Goal: Task Accomplishment & Management: Manage account settings

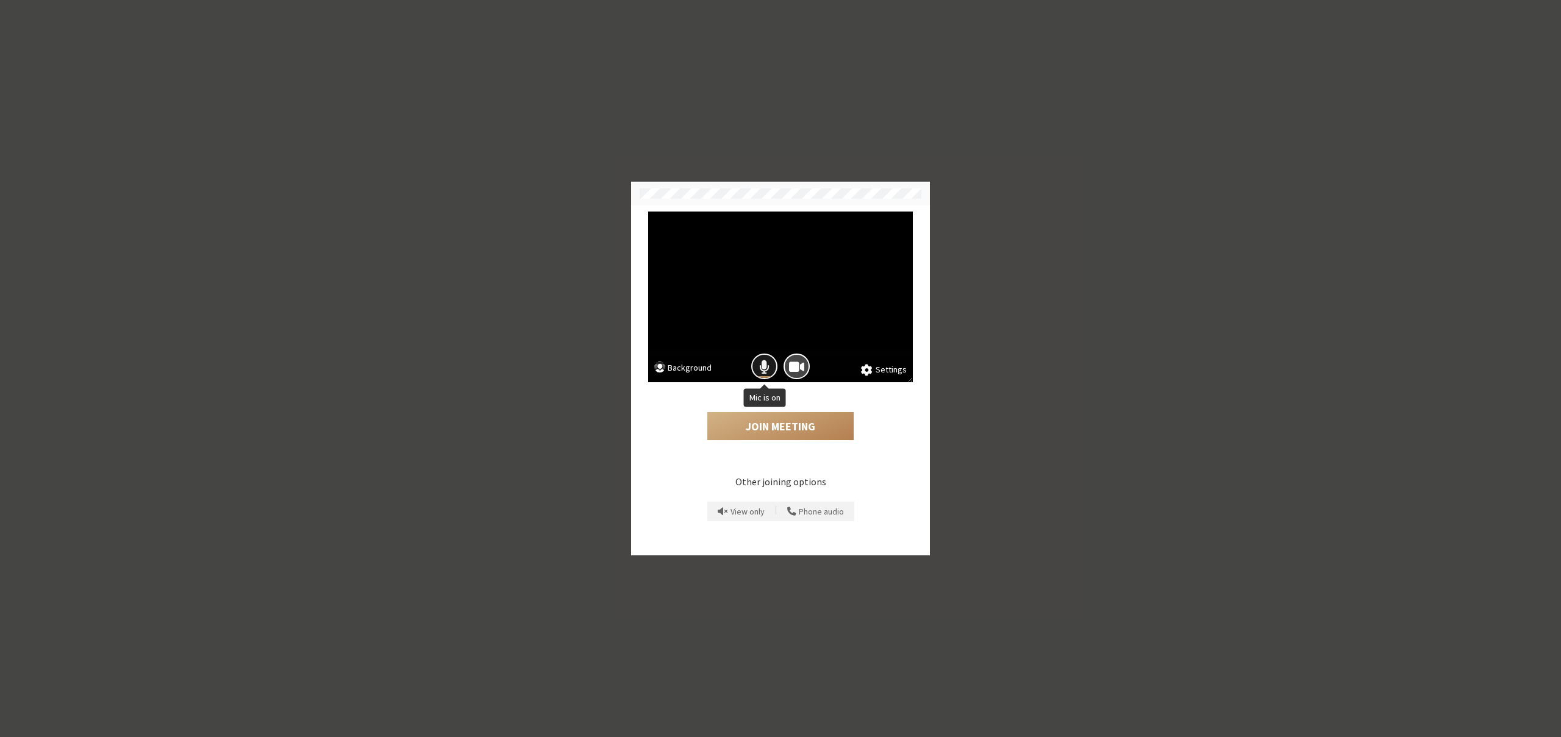
click at [766, 370] on span "Mic is on" at bounding box center [764, 367] width 10 height 16
click at [799, 368] on span "Camera is on" at bounding box center [796, 367] width 15 height 16
click at [799, 426] on button "Join Meeting" at bounding box center [780, 426] width 146 height 28
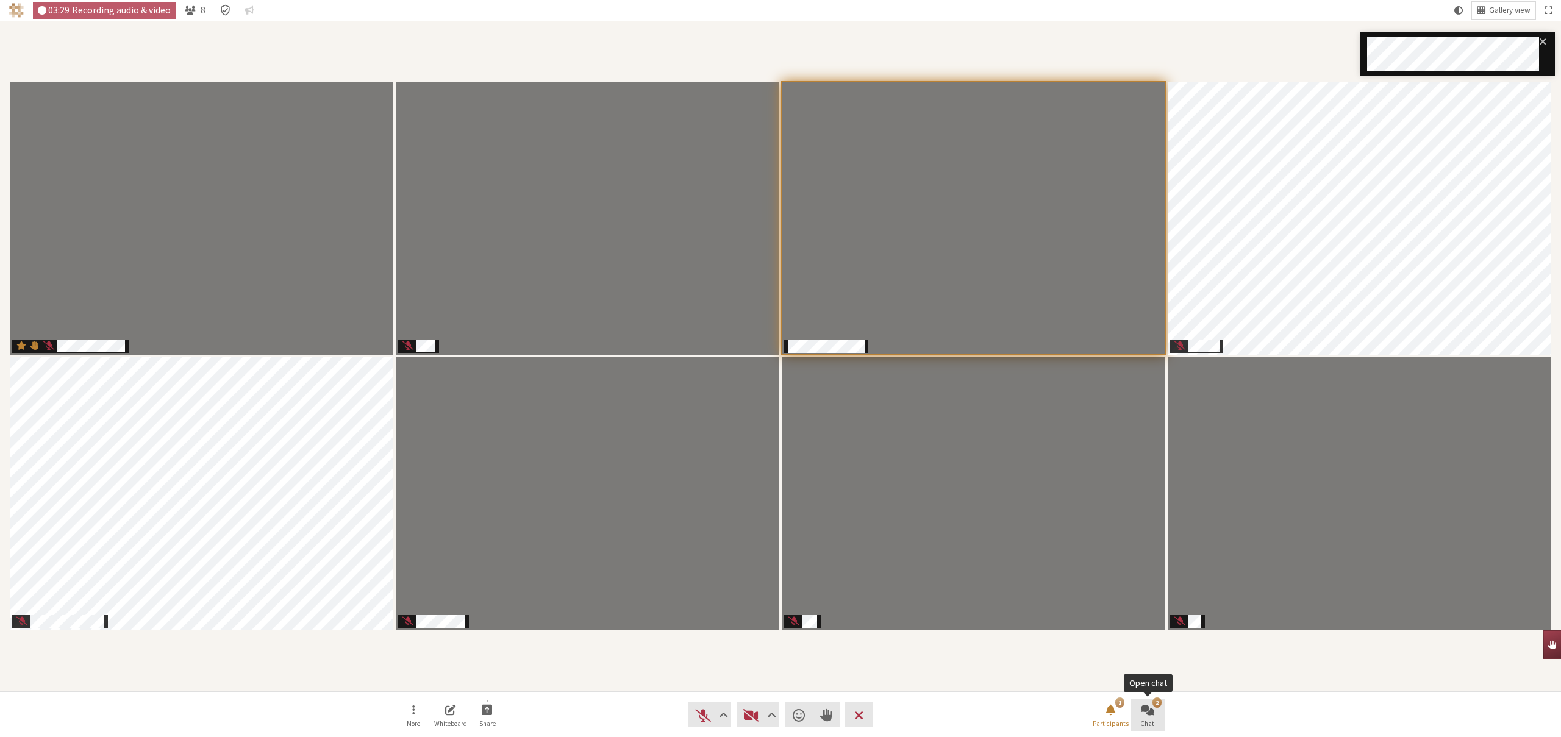
click at [1145, 710] on span "Open chat" at bounding box center [1147, 709] width 13 height 14
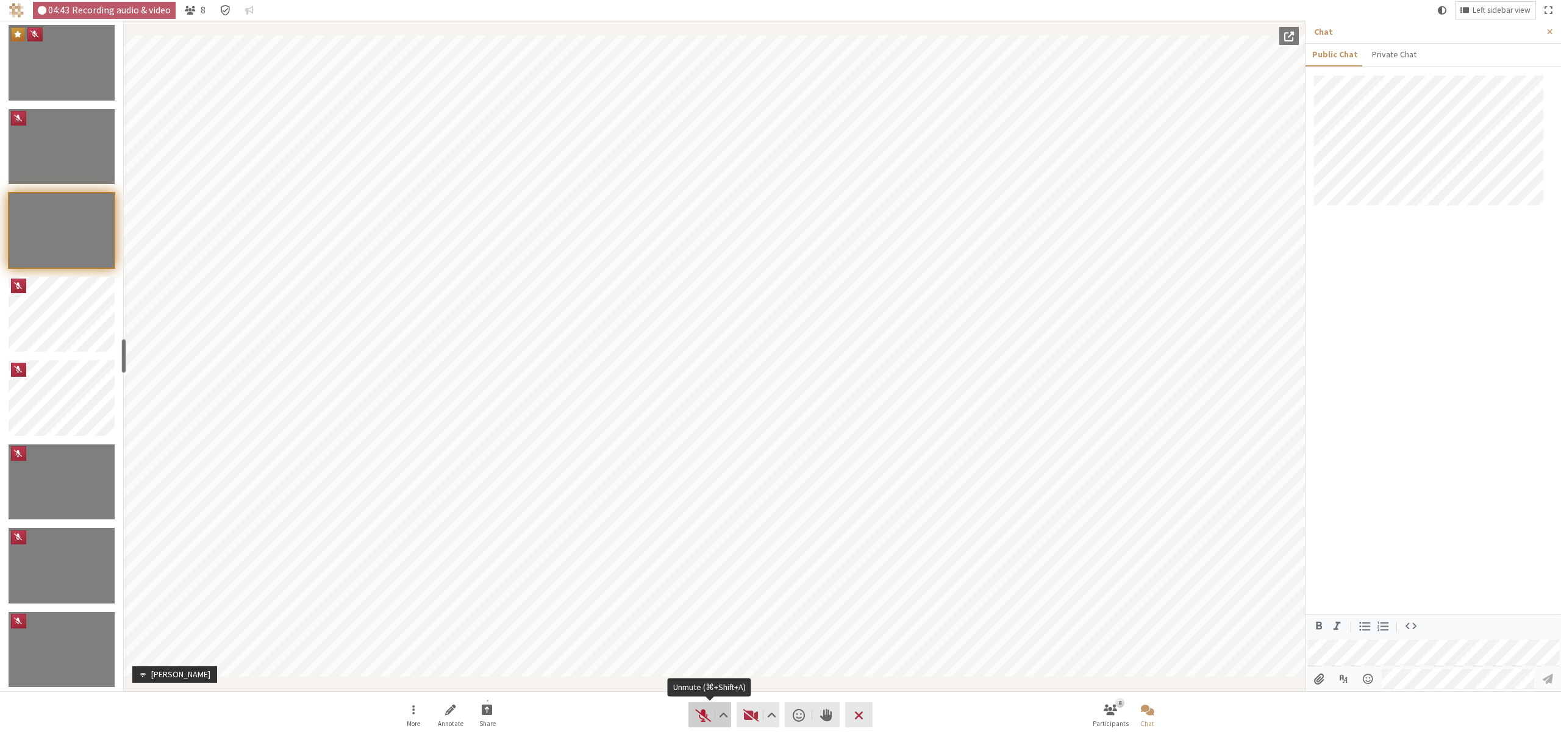
click at [693, 719] on button "Audio" at bounding box center [709, 714] width 43 height 25
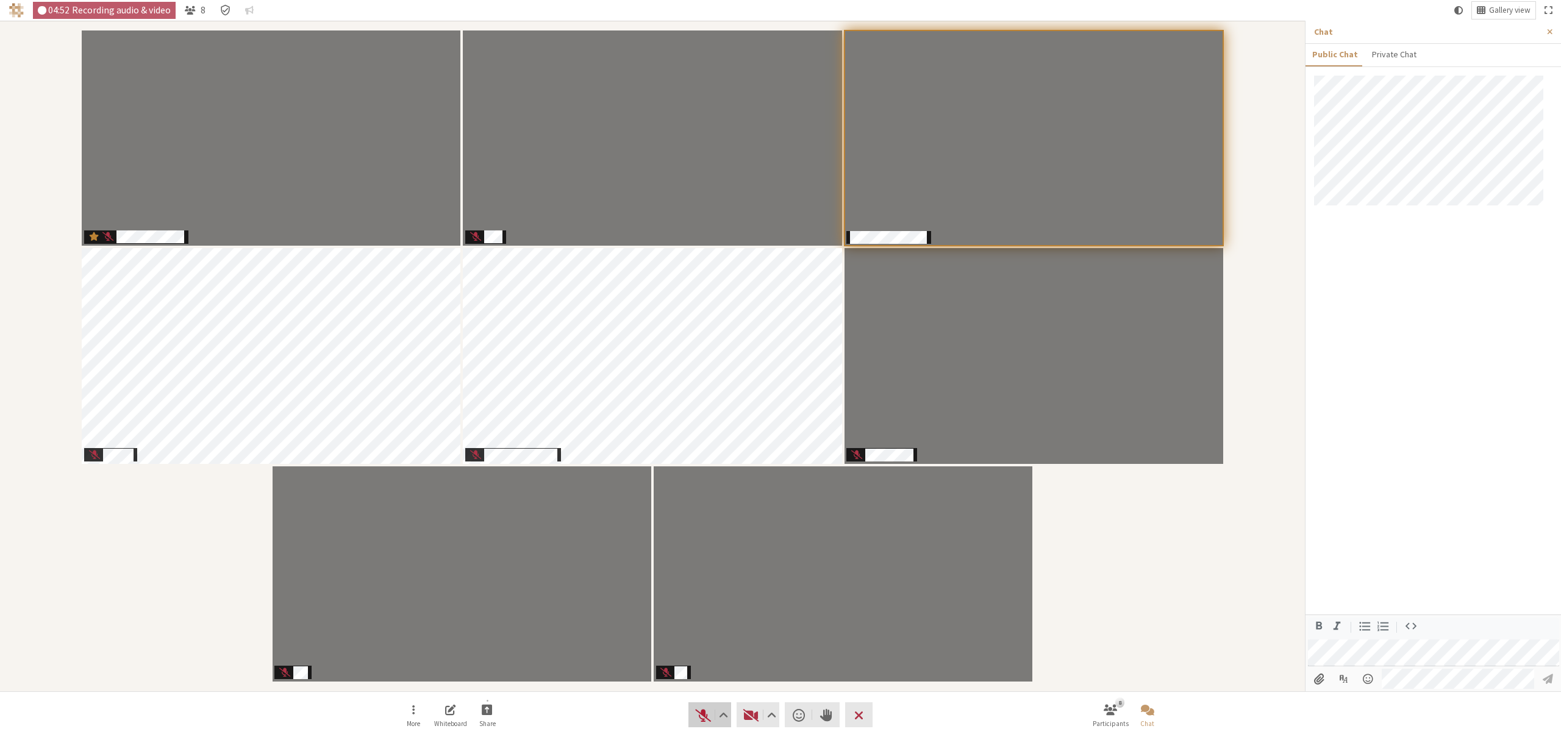
click at [695, 720] on span "Unmute (⌘+Shift+A)" at bounding box center [703, 715] width 17 height 17
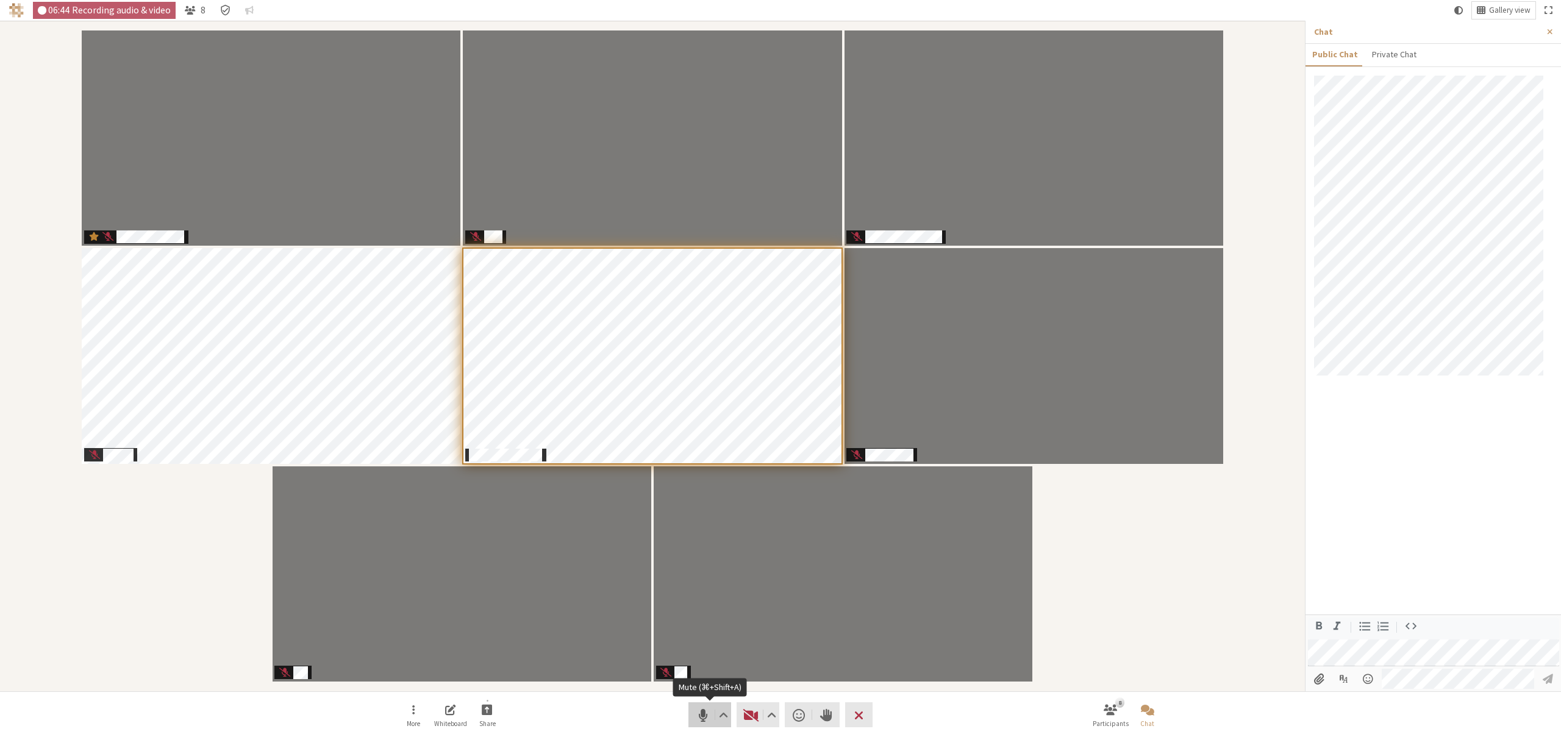
click at [688, 710] on button "Audio" at bounding box center [709, 714] width 43 height 25
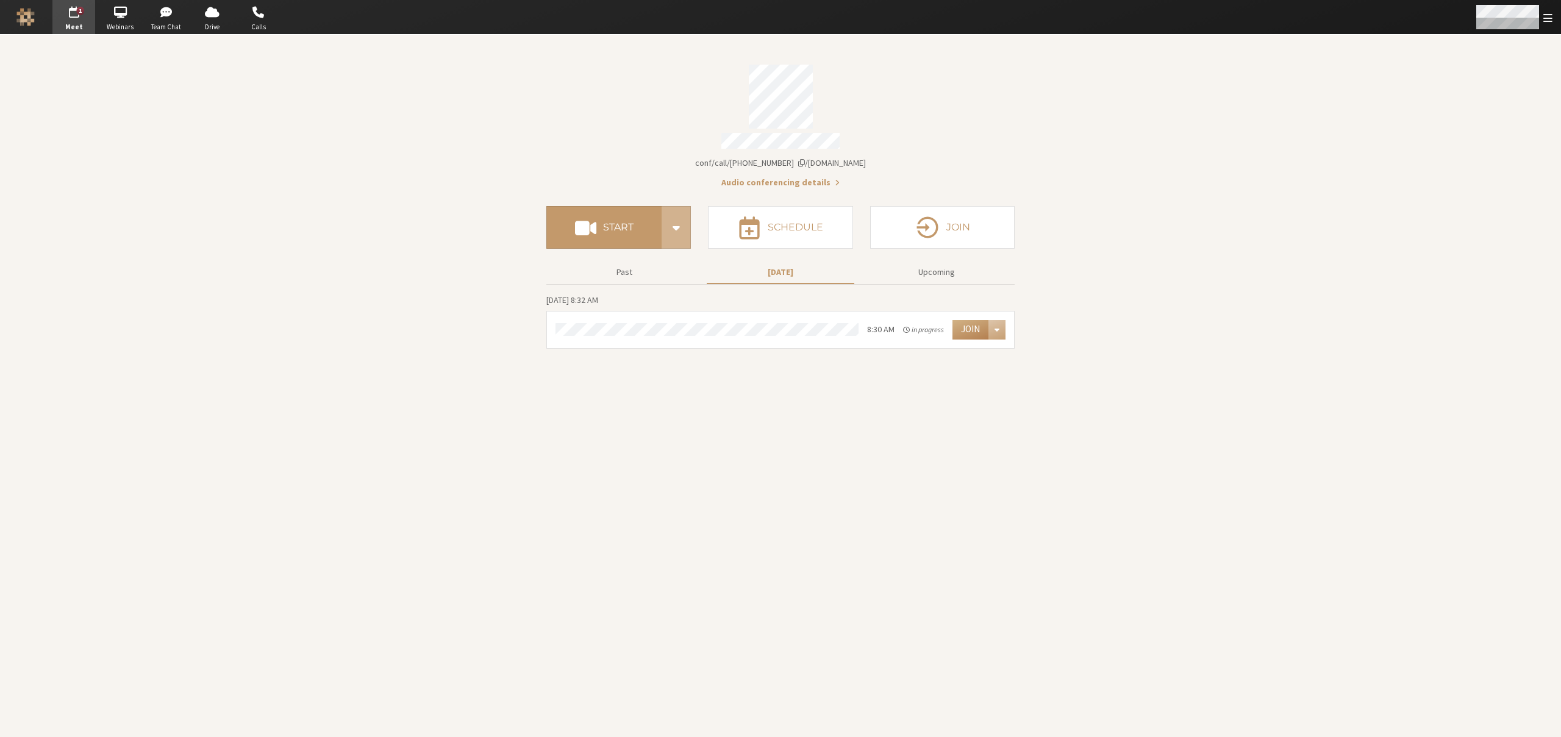
click at [1545, 23] on span "Open menu" at bounding box center [1547, 18] width 9 height 12
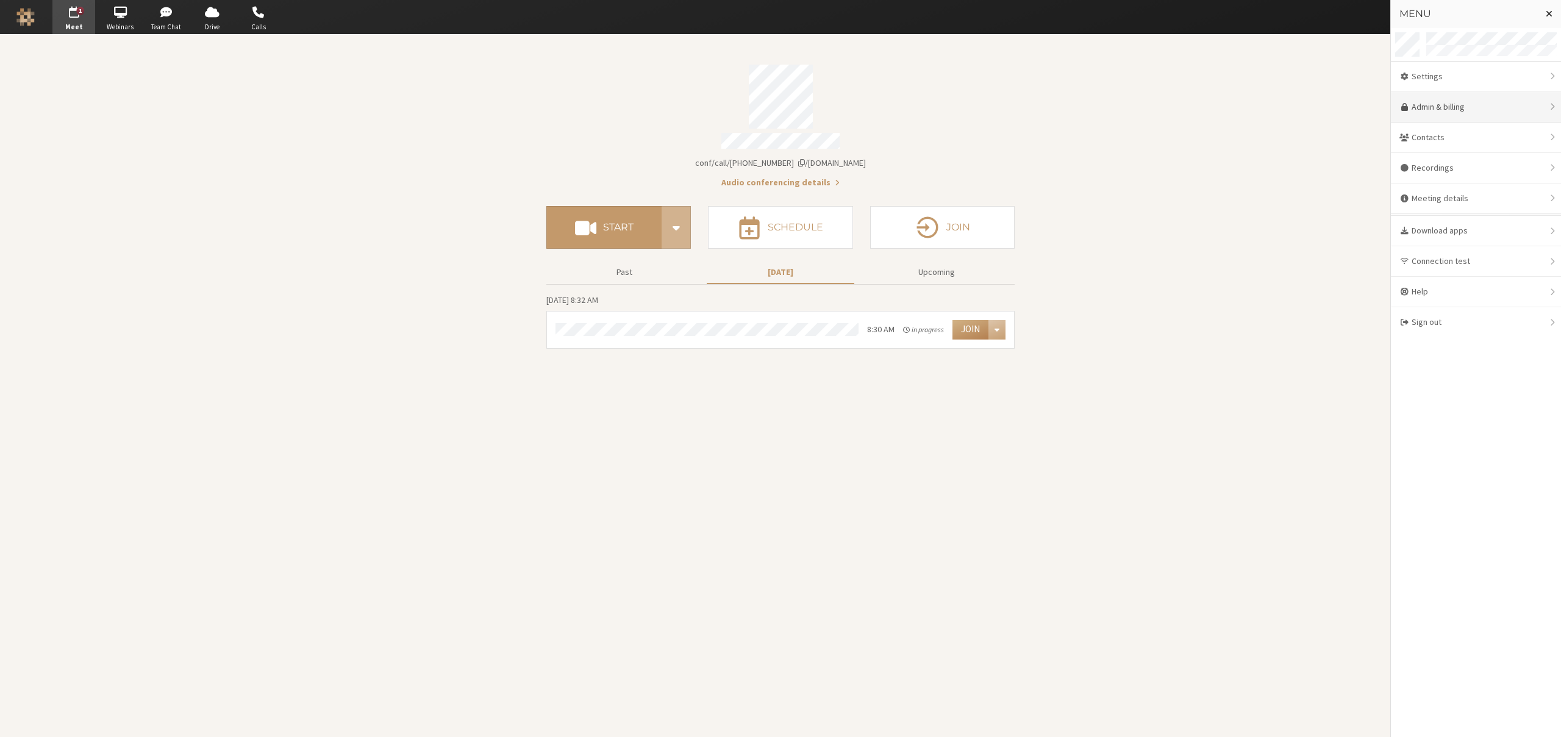
click at [1421, 109] on link "Admin & billing" at bounding box center [1476, 107] width 170 height 30
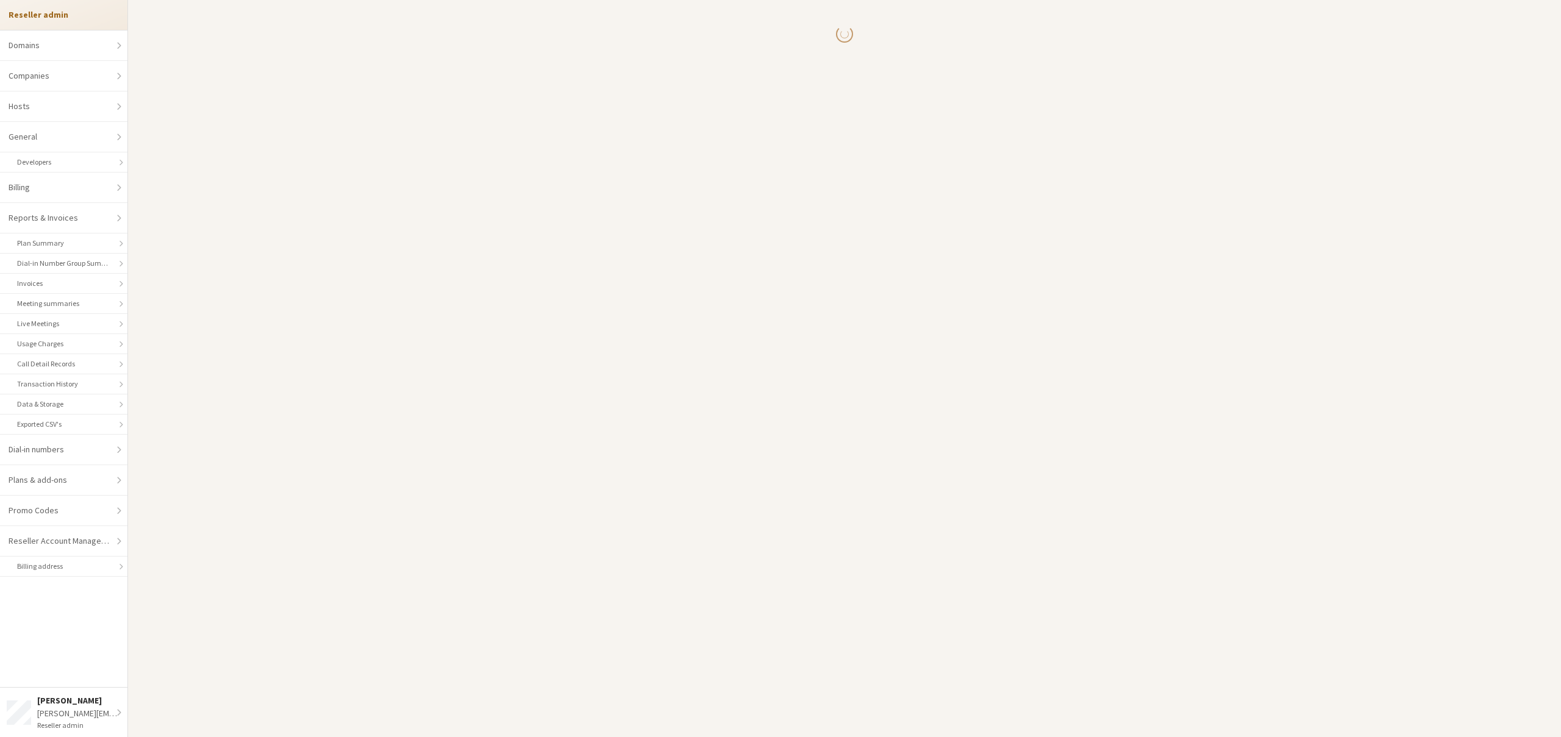
select select "10"
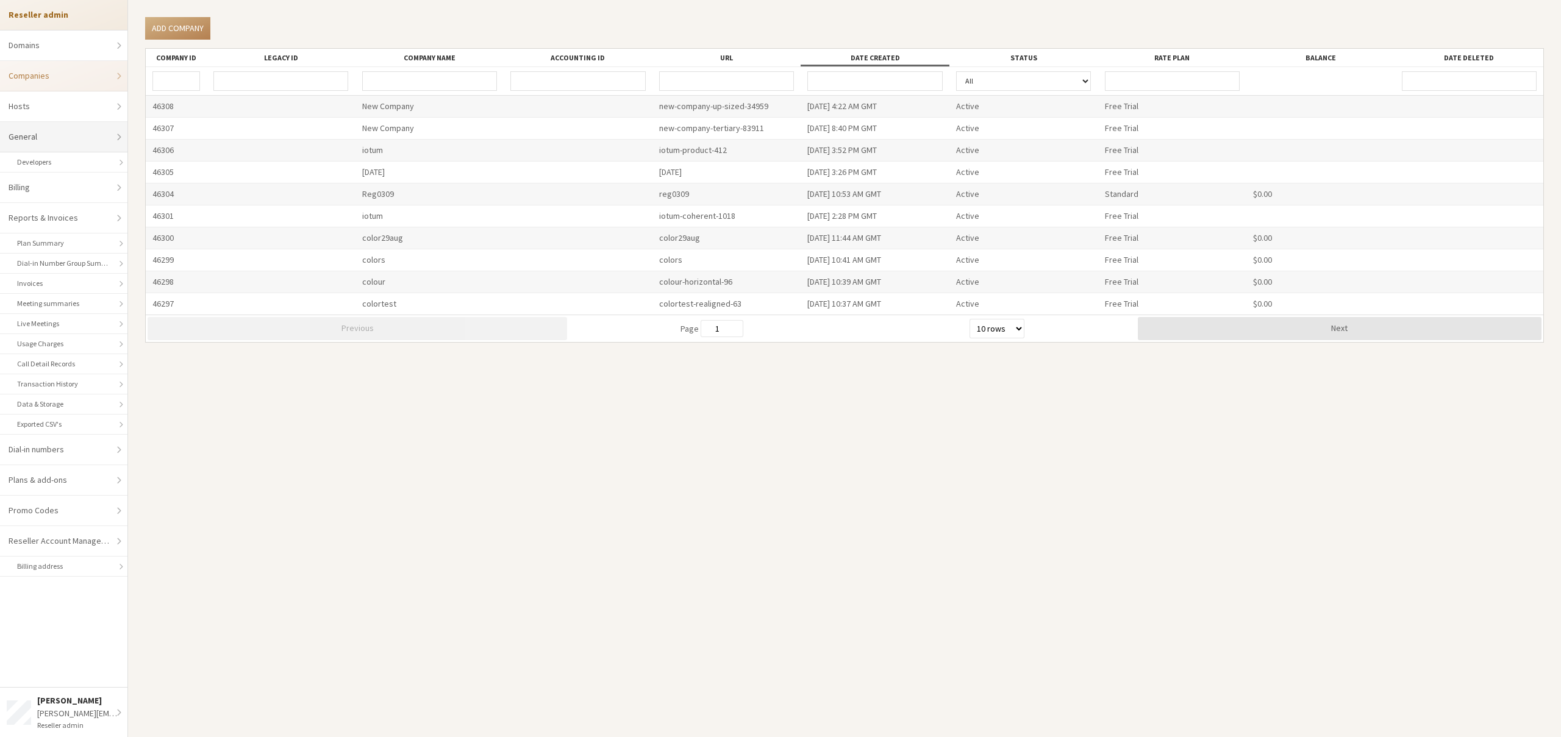
click at [25, 138] on link "General" at bounding box center [63, 137] width 127 height 30
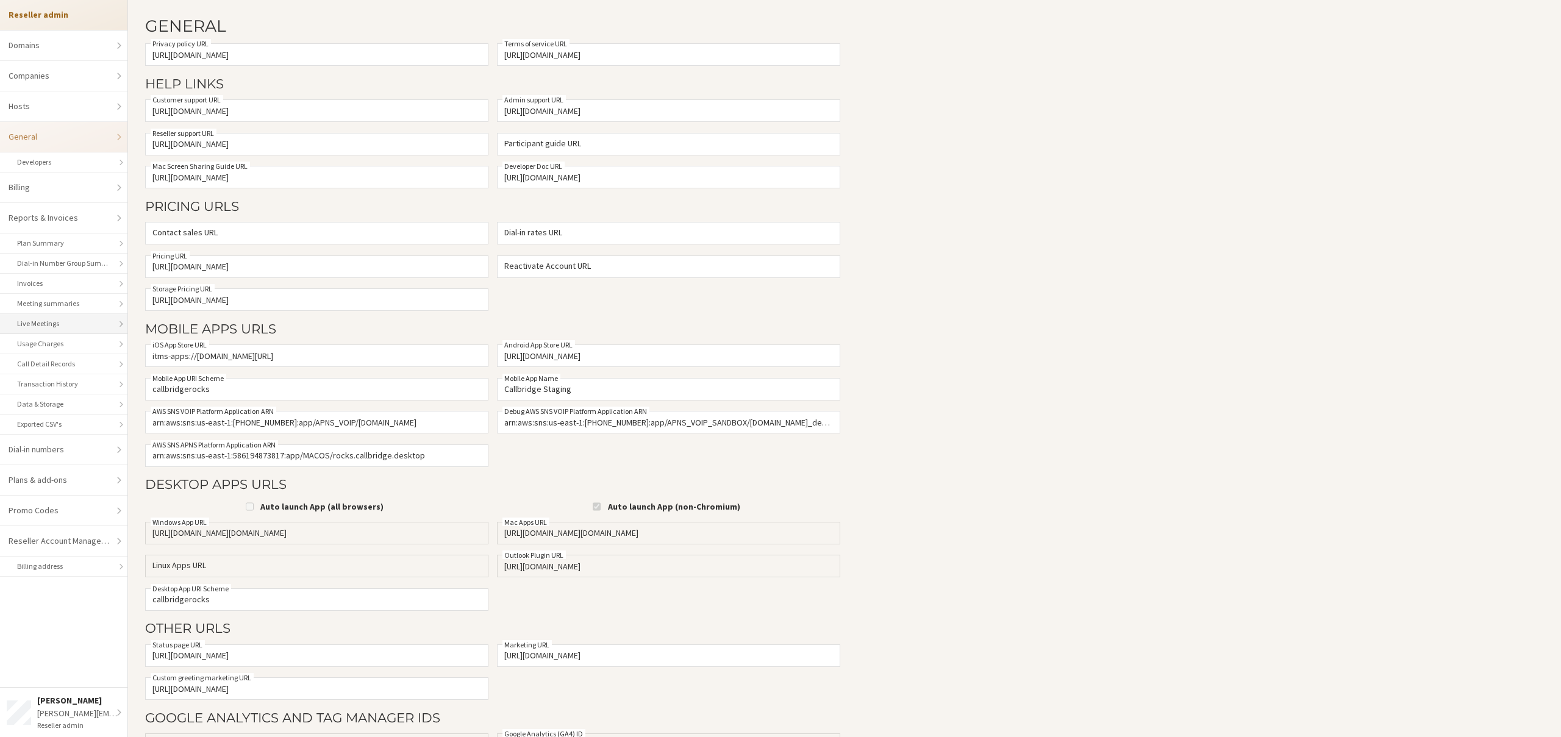
click at [43, 320] on link "Live Meetings" at bounding box center [63, 324] width 127 height 20
select select "25"
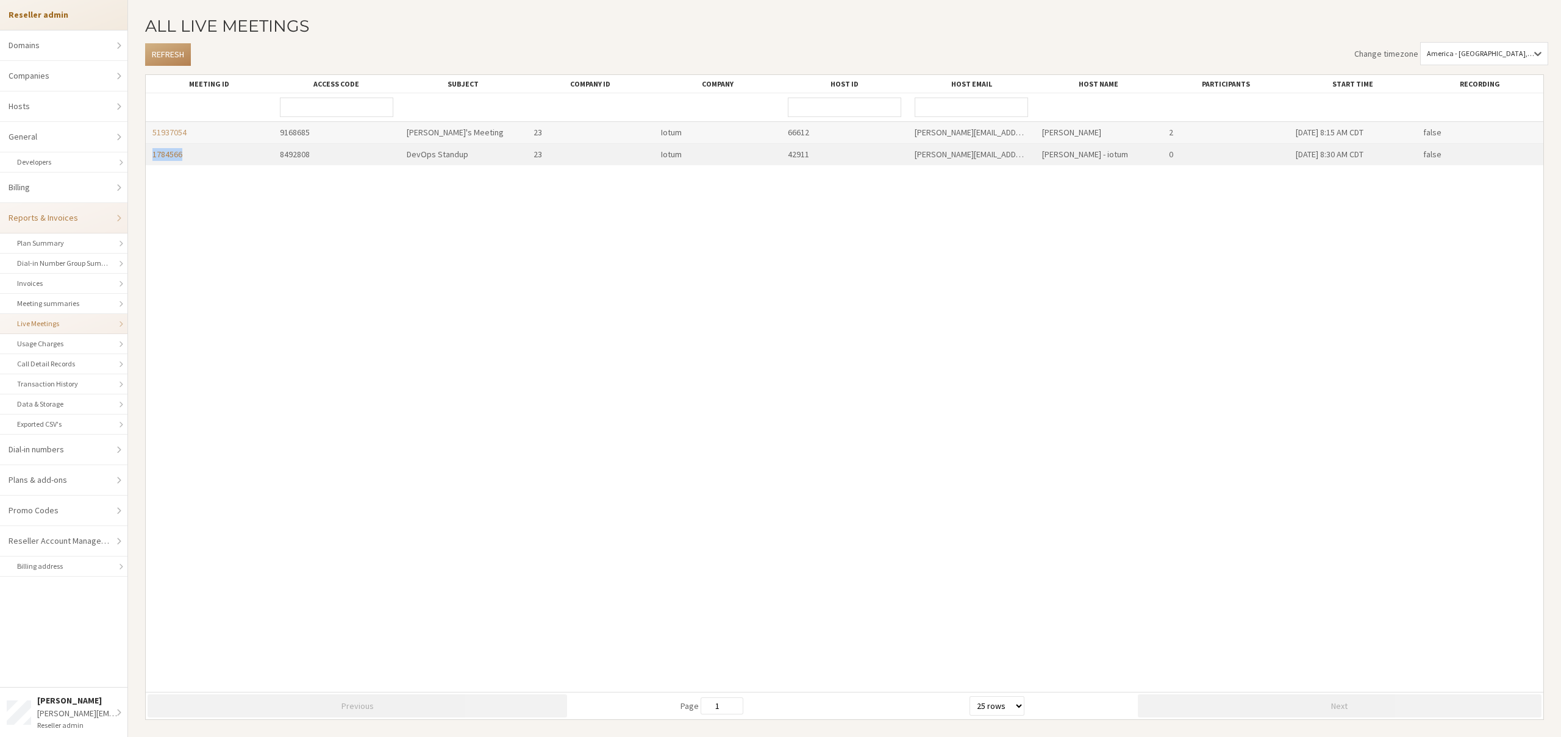
copy link "1784566"
drag, startPoint x: 184, startPoint y: 157, endPoint x: 154, endPoint y: 156, distance: 29.3
click at [154, 156] on div "1784566" at bounding box center [209, 154] width 127 height 21
